Goal: Task Accomplishment & Management: Complete application form

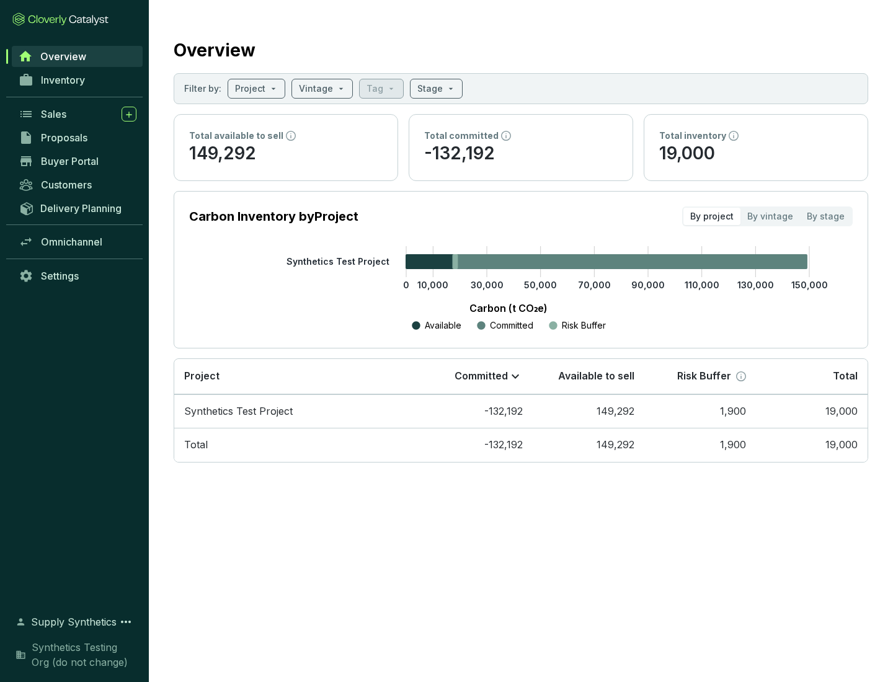
click at [78, 138] on span "Proposals" at bounding box center [64, 137] width 47 height 12
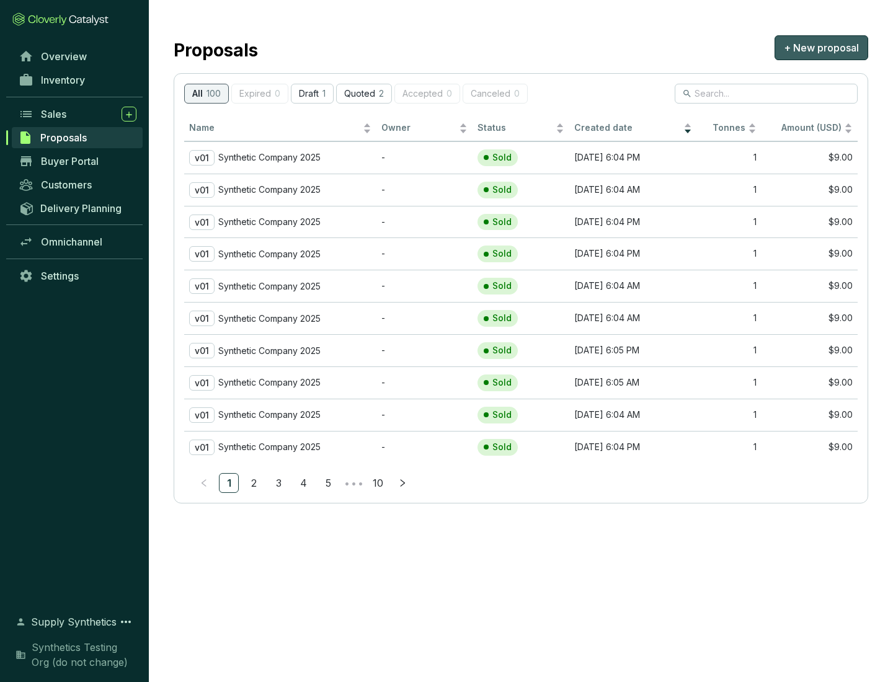
click at [821, 48] on span "+ New proposal" at bounding box center [821, 47] width 75 height 15
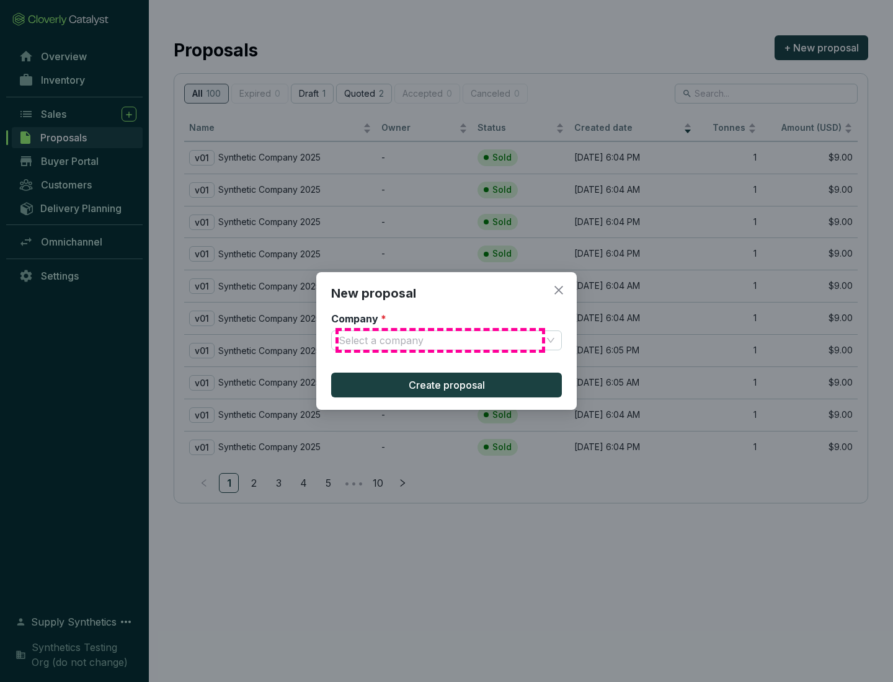
click at [440, 340] on input "Company *" at bounding box center [440, 340] width 203 height 19
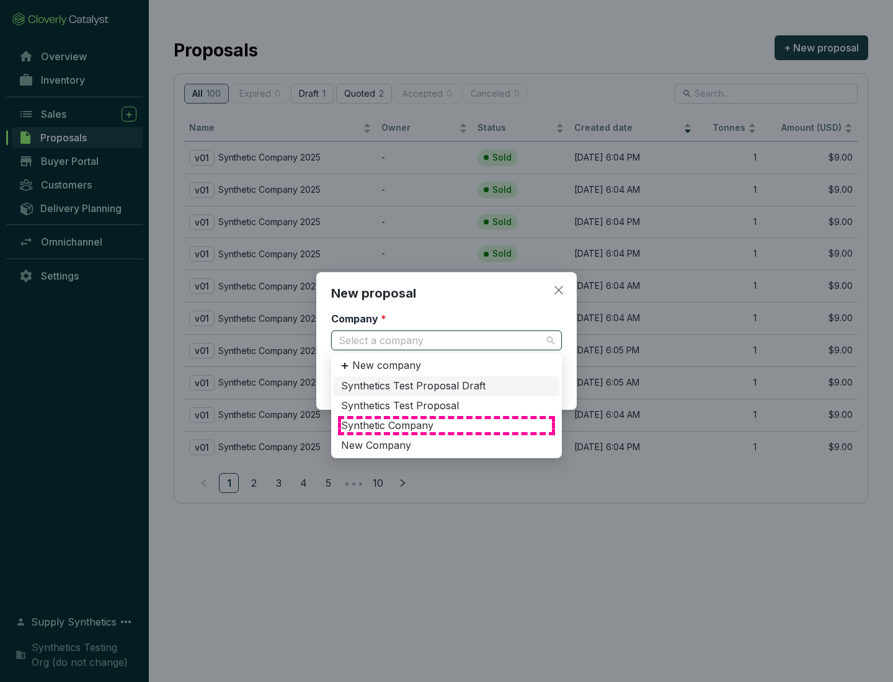
click at [446, 425] on div "Synthetic Company" at bounding box center [446, 426] width 211 height 14
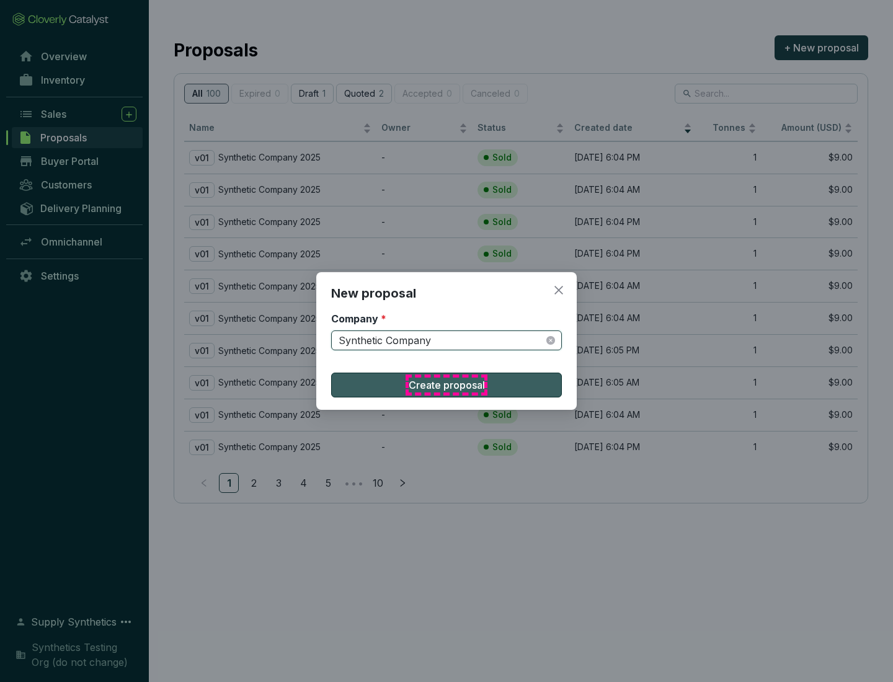
click at [446, 385] on span "Create proposal" at bounding box center [447, 385] width 76 height 15
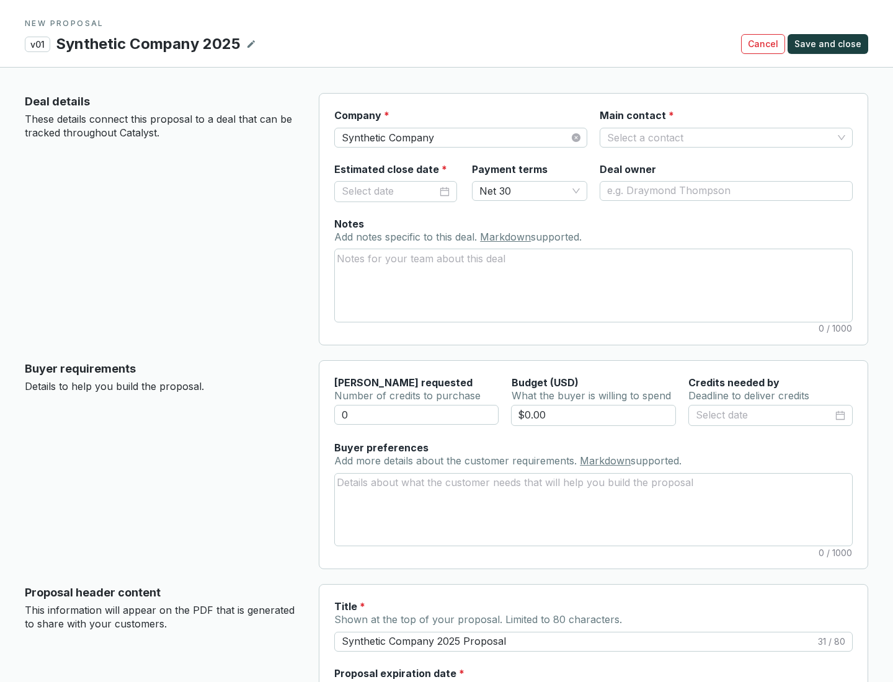
click at [720, 137] on input "Main contact *" at bounding box center [720, 137] width 226 height 19
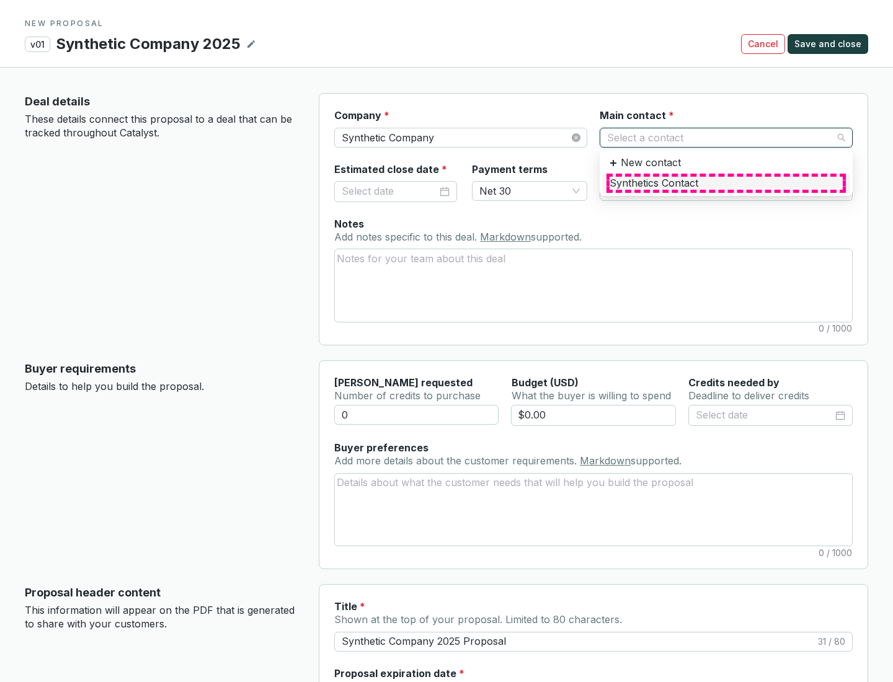
click at [725, 183] on div "Synthetics Contact" at bounding box center [726, 184] width 233 height 14
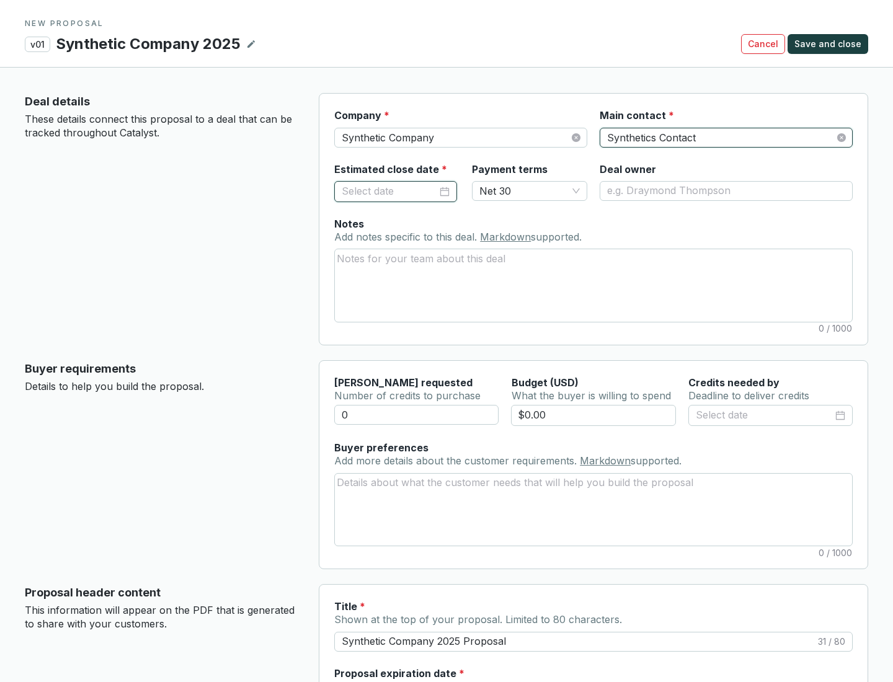
click at [389, 191] on input "Estimated close date *" at bounding box center [389, 192] width 95 height 16
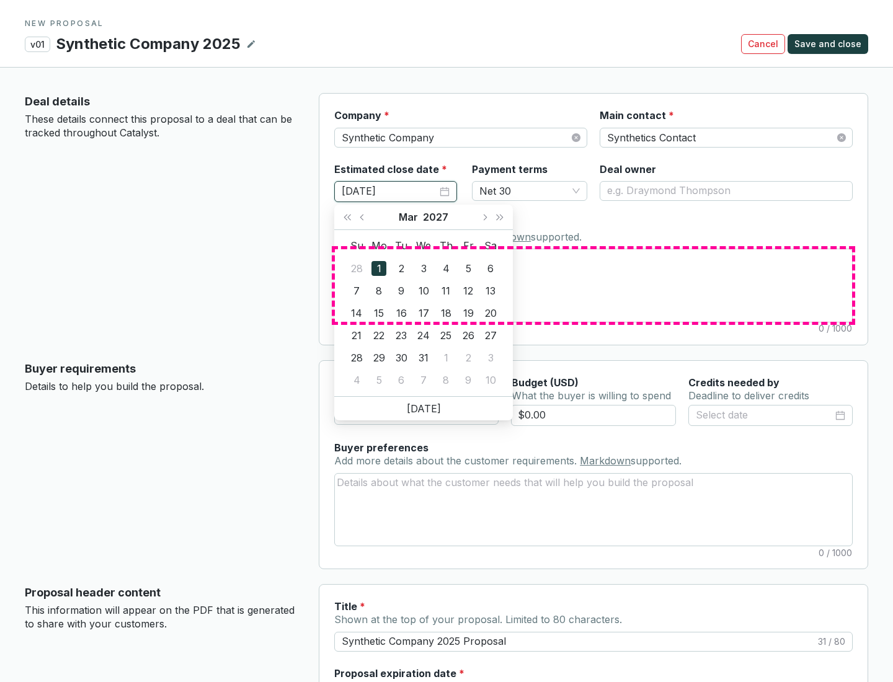
type input "[DATE]"
click at [593, 285] on textarea "Notes Add notes specific to this deal. Markdown supported." at bounding box center [593, 285] width 517 height 72
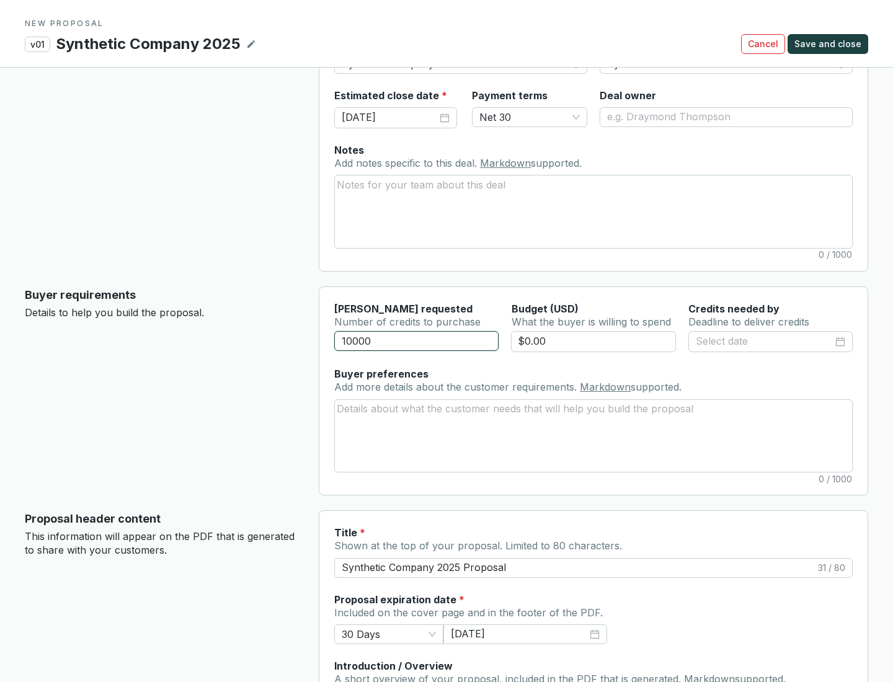
scroll to position [74, 0]
type input "10000"
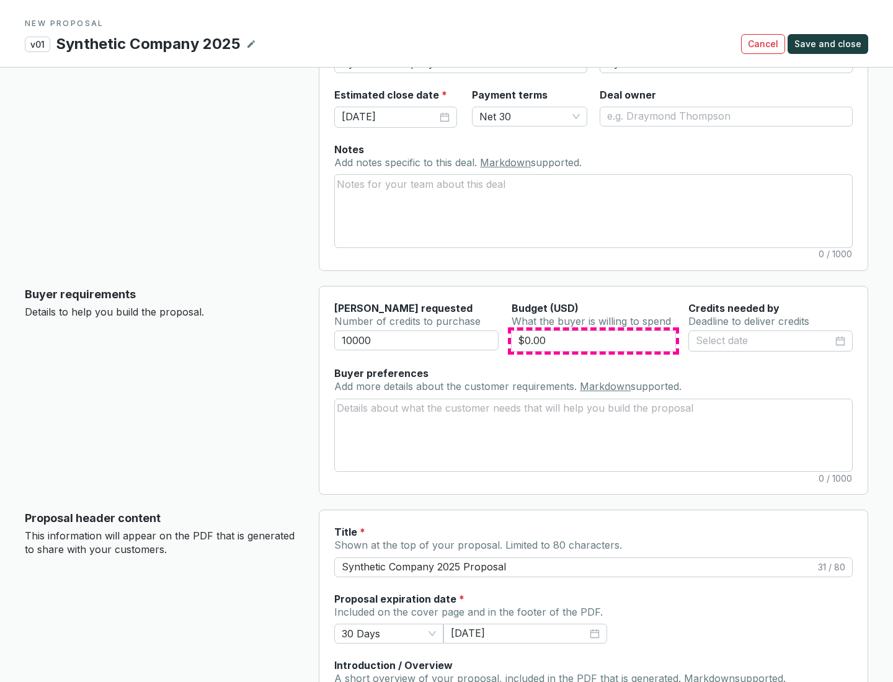
type input "$0.00"
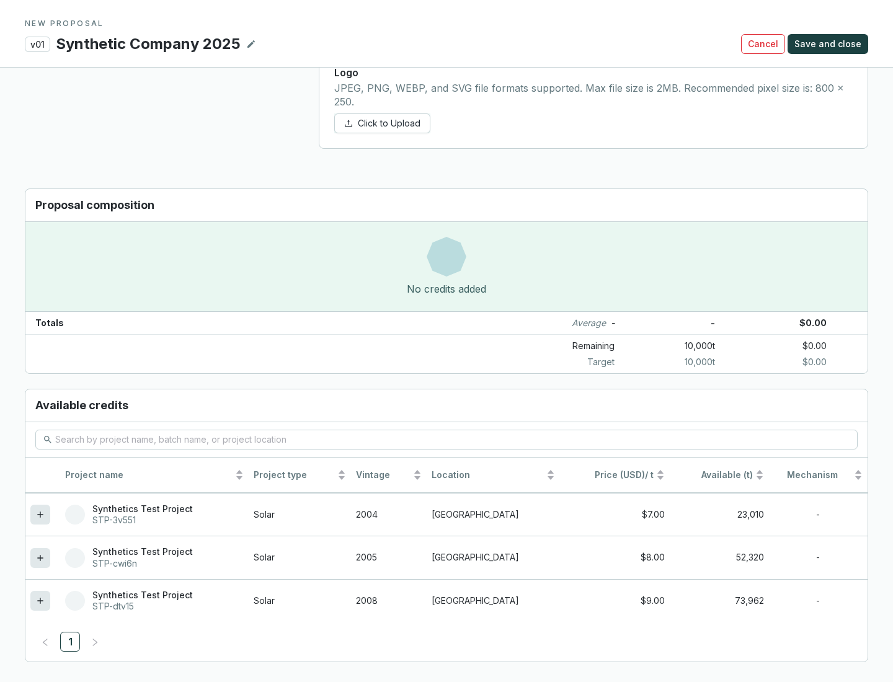
click at [40, 601] on icon at bounding box center [40, 601] width 6 height 6
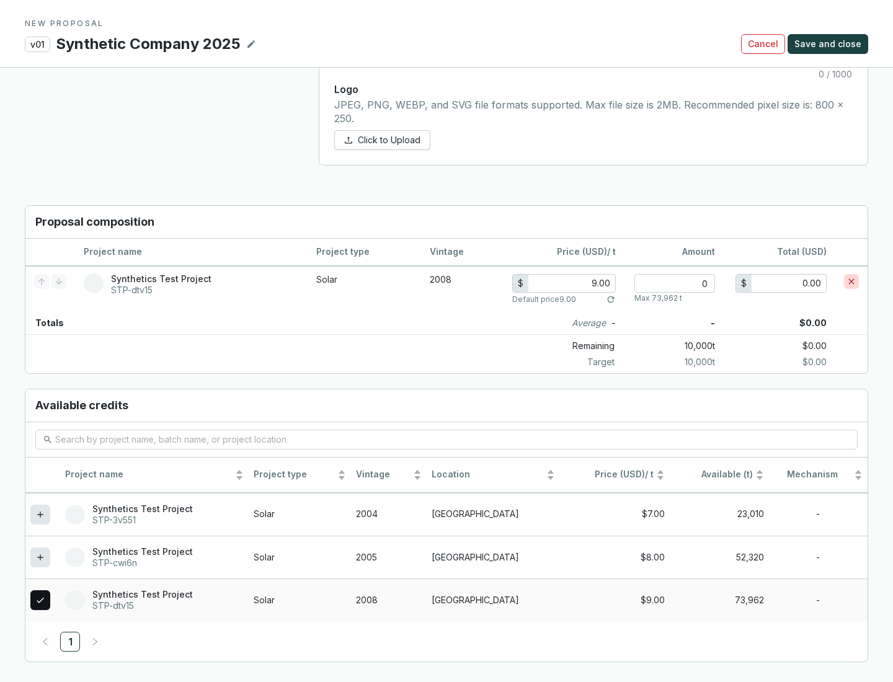
scroll to position [713, 0]
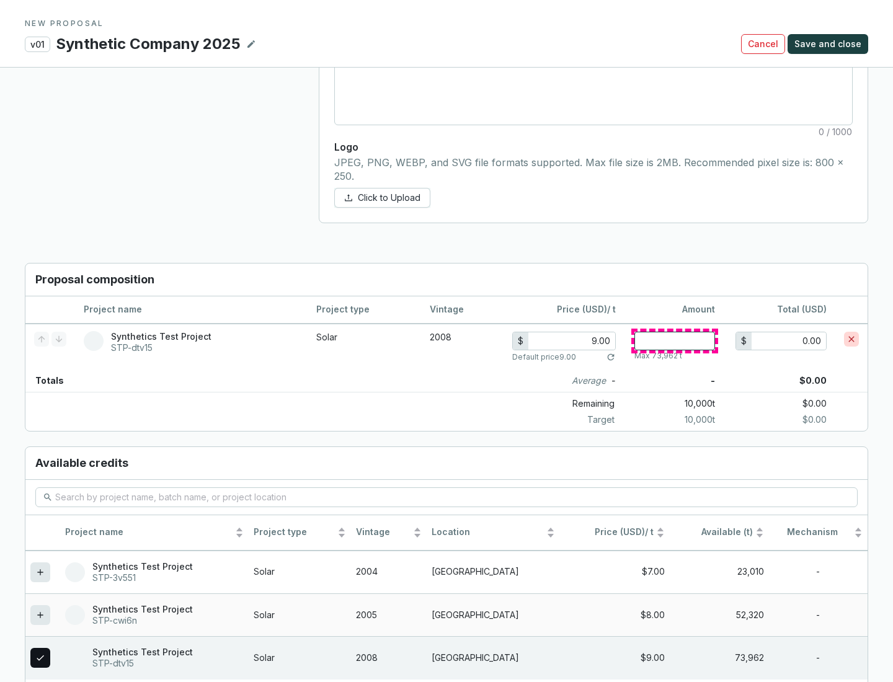
type input "1"
type input "9.00"
type input "1"
click at [830, 44] on span "Save and close" at bounding box center [827, 44] width 67 height 12
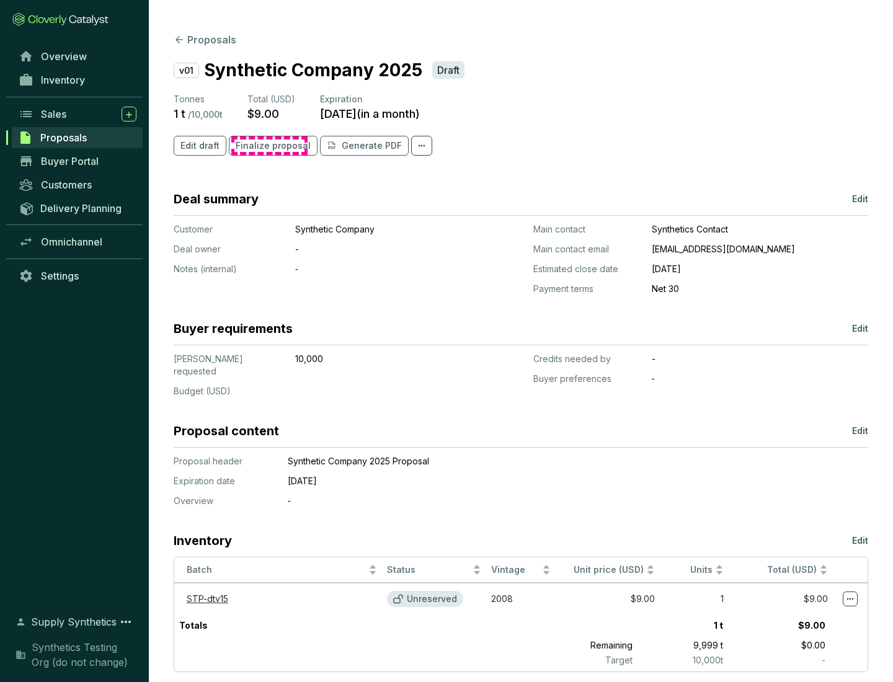
click at [269, 146] on span "Finalize proposal" at bounding box center [273, 146] width 75 height 12
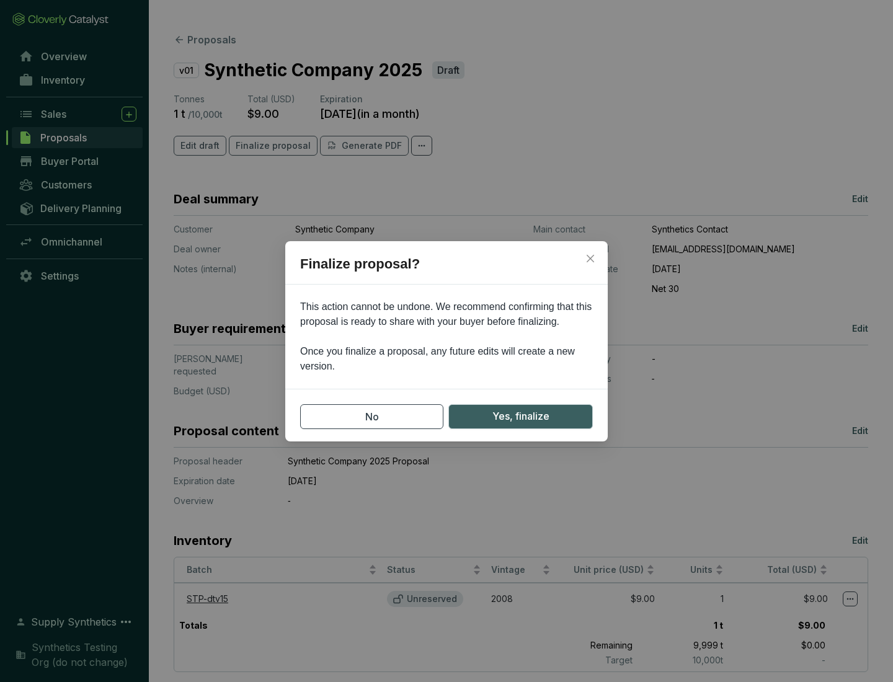
click at [520, 416] on span "Yes, finalize" at bounding box center [520, 417] width 57 height 16
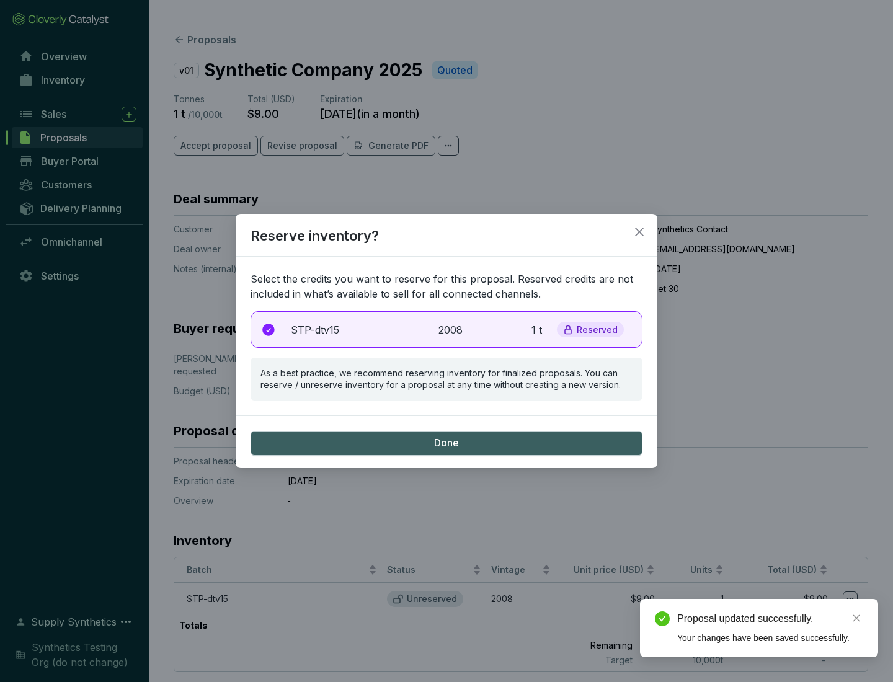
click at [446, 329] on p "2008" at bounding box center [451, 329] width 27 height 15
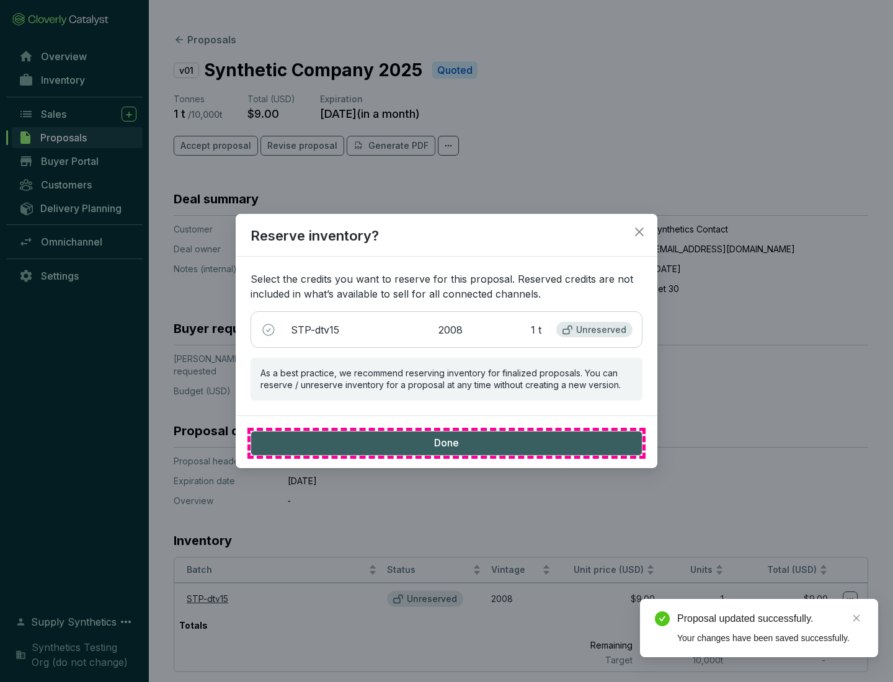
click at [446, 443] on span "Done" at bounding box center [446, 444] width 25 height 14
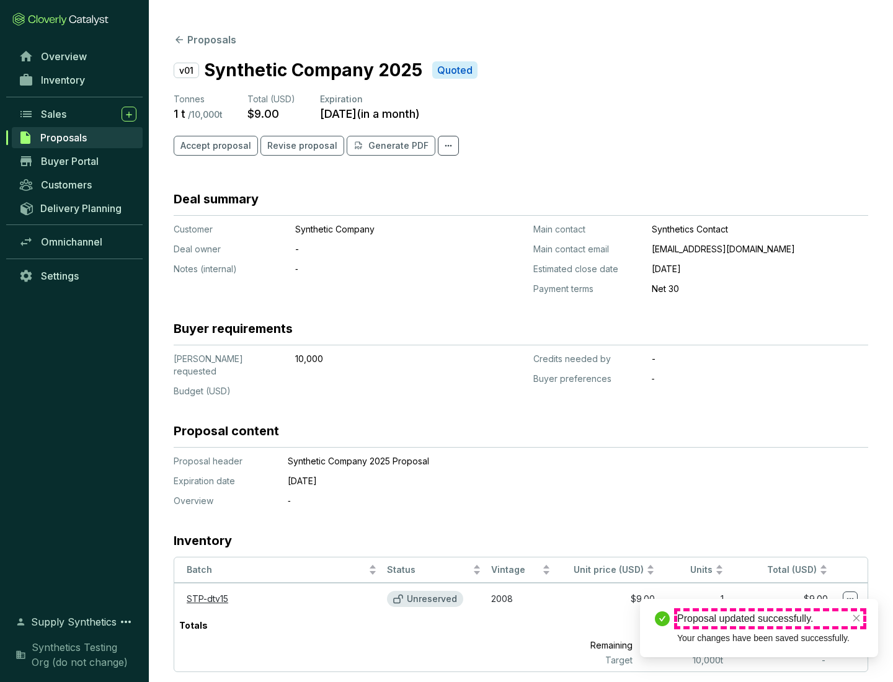
click at [770, 619] on div "Proposal updated successfully." at bounding box center [770, 618] width 186 height 15
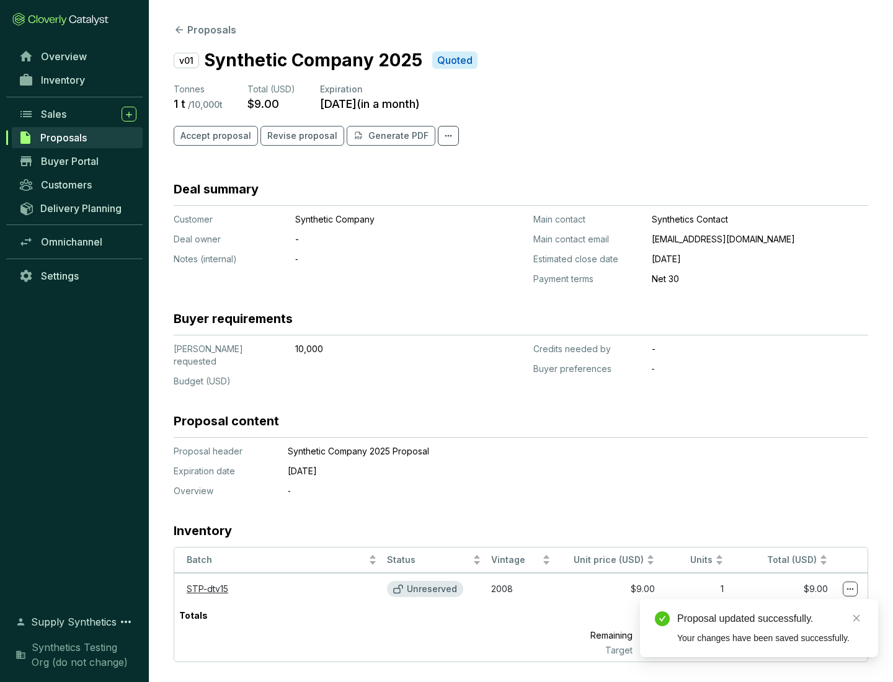
click at [850, 588] on icon at bounding box center [850, 589] width 7 height 2
click at [812, 605] on div "Proposal updated successfully. Your changes have been saved successfully." at bounding box center [759, 628] width 238 height 58
click at [770, 619] on div "Proposal updated successfully." at bounding box center [770, 618] width 186 height 15
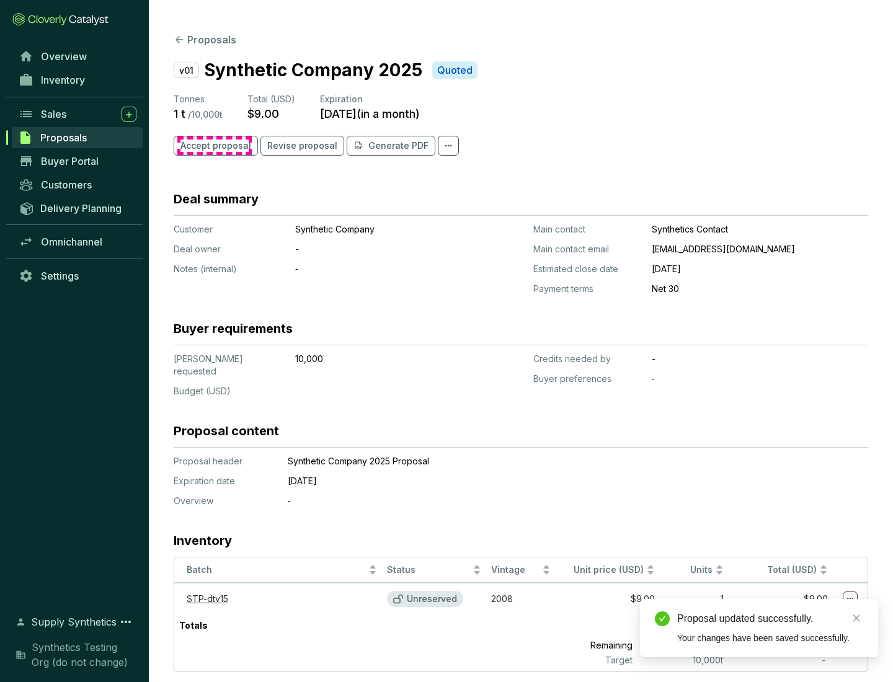
click at [214, 146] on span "Accept proposal" at bounding box center [215, 146] width 71 height 12
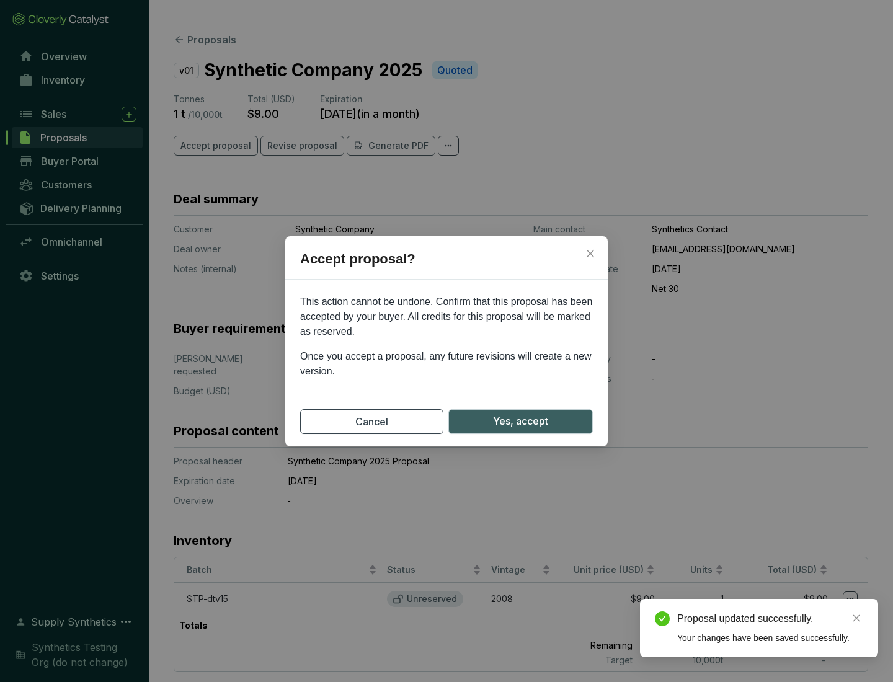
click at [520, 421] on span "Yes, accept" at bounding box center [520, 422] width 55 height 16
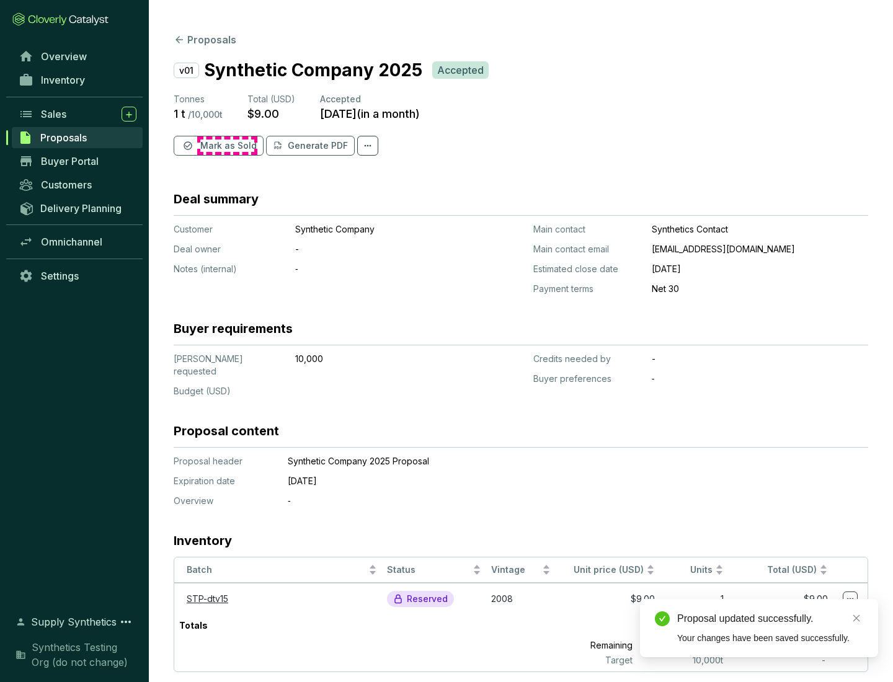
click at [227, 146] on span "Mark as Sold" at bounding box center [228, 146] width 56 height 12
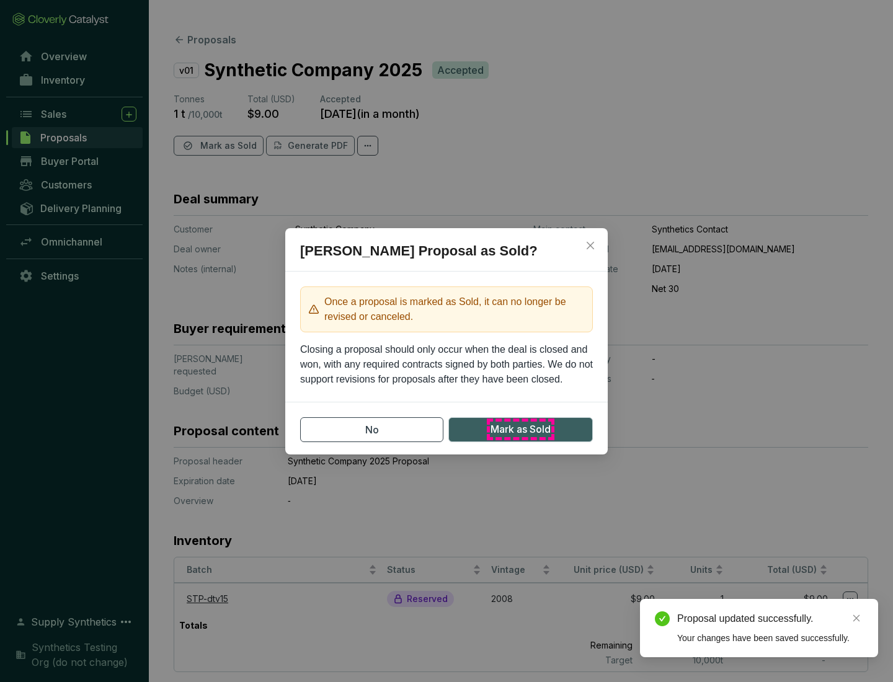
click at [520, 429] on span "Mark as Sold" at bounding box center [520, 430] width 60 height 16
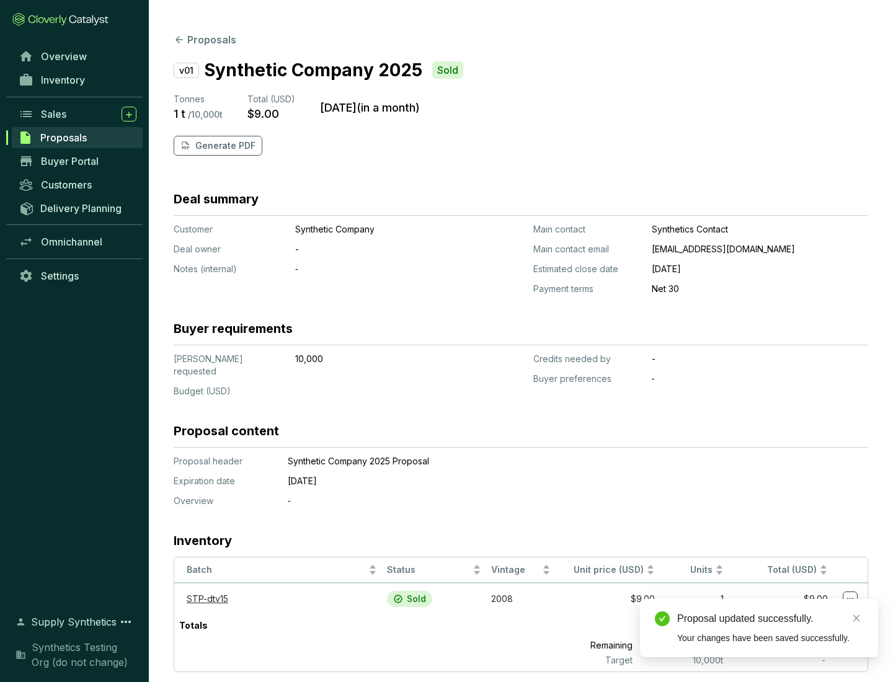
click at [224, 146] on p "Generate PDF" at bounding box center [225, 146] width 60 height 12
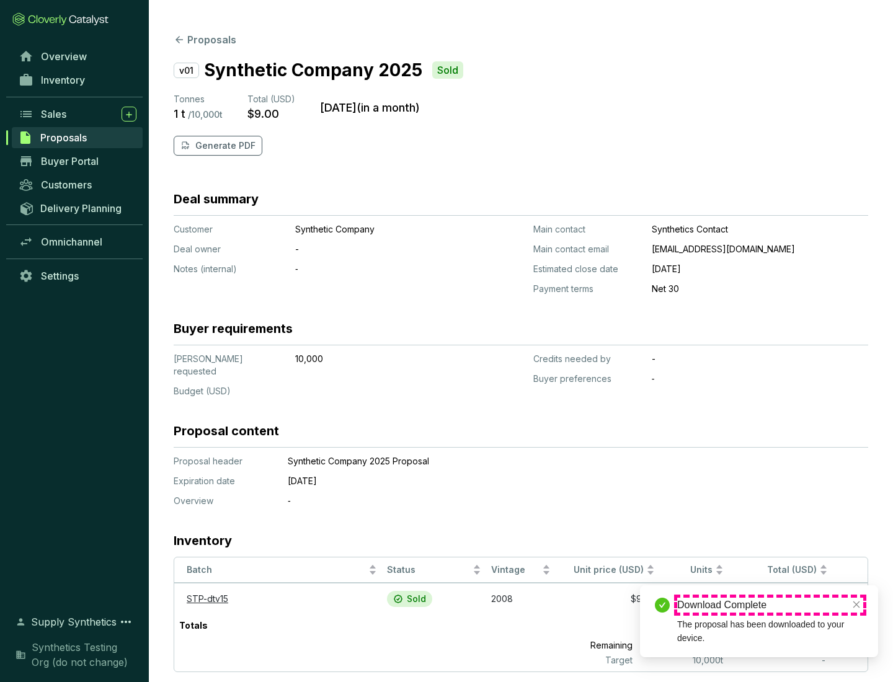
click at [770, 605] on div "Download Complete" at bounding box center [770, 605] width 186 height 15
